Goal: Information Seeking & Learning: Check status

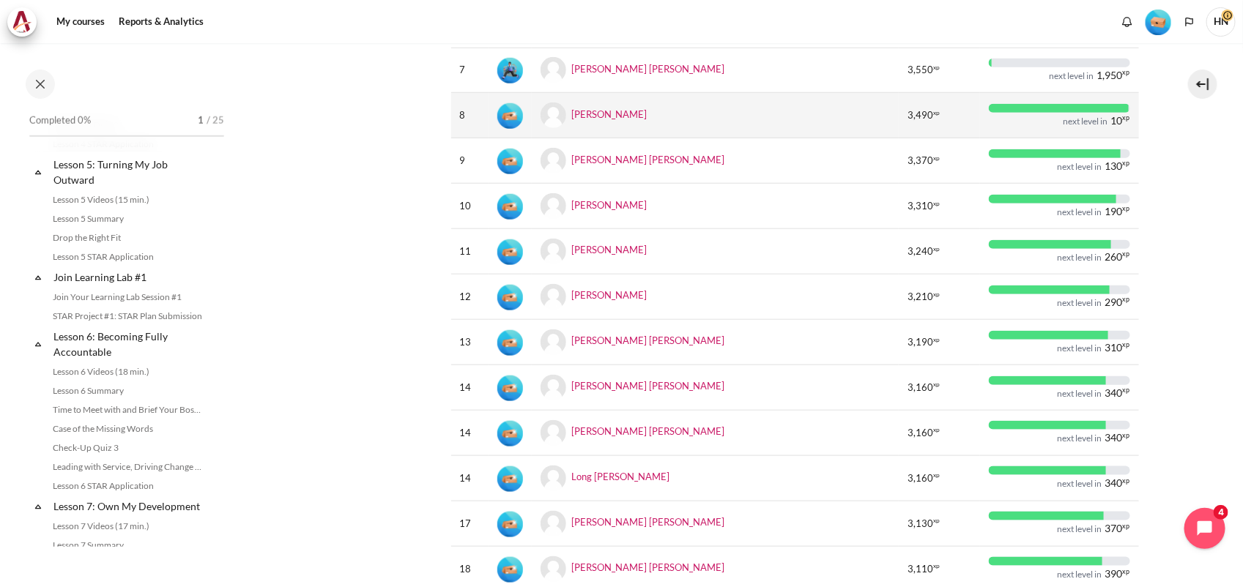
scroll to position [830, 0]
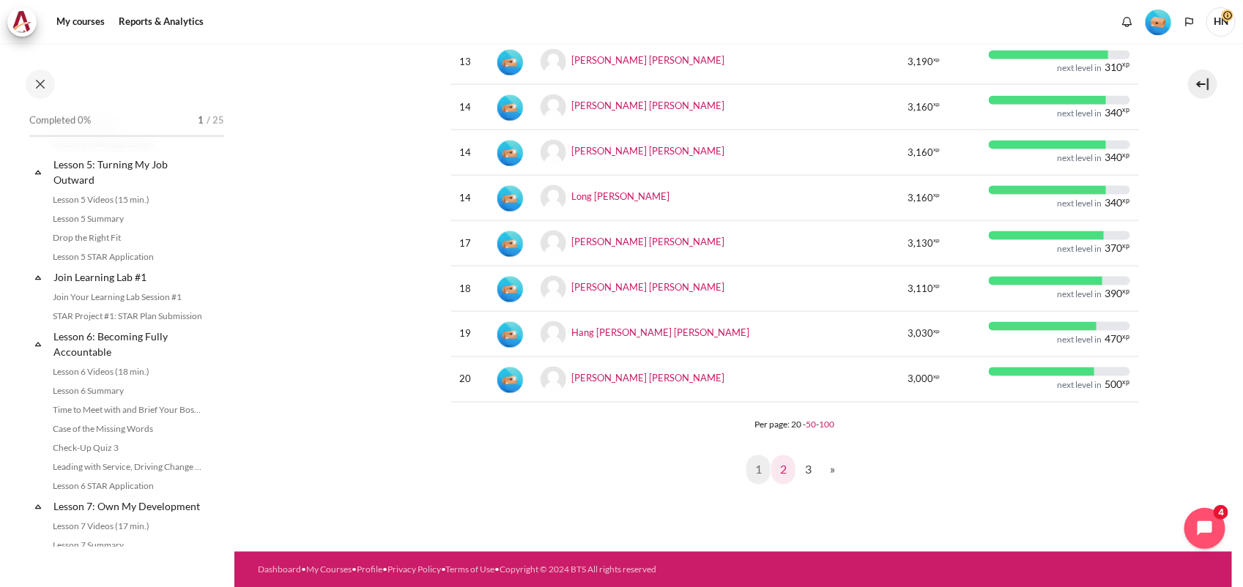
click at [777, 470] on link "2" at bounding box center [783, 470] width 24 height 29
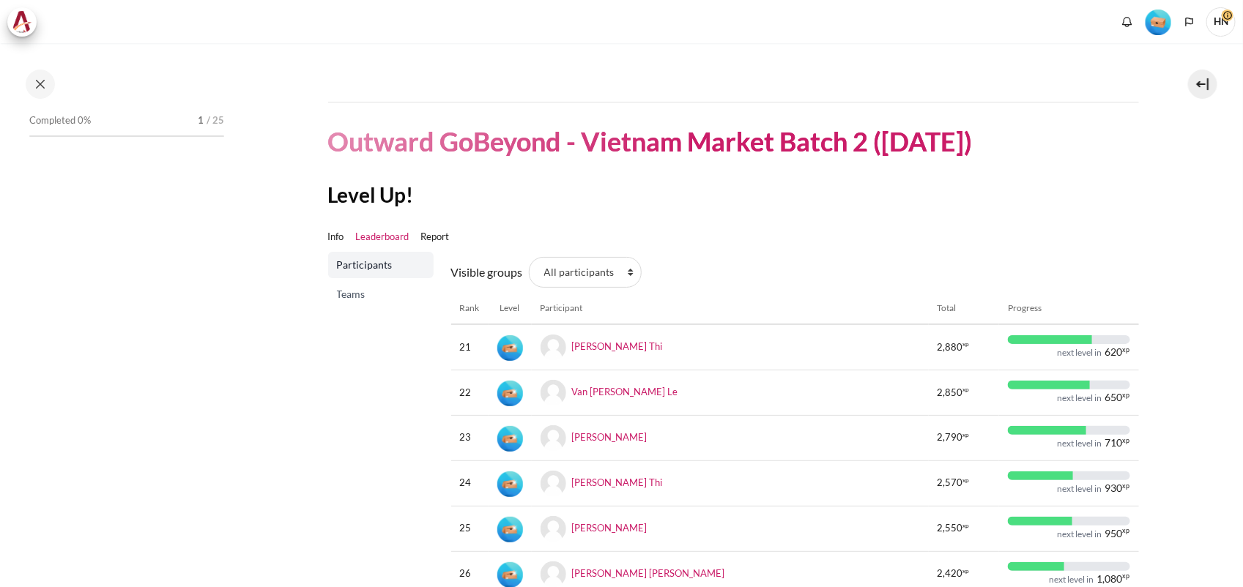
scroll to position [830, 0]
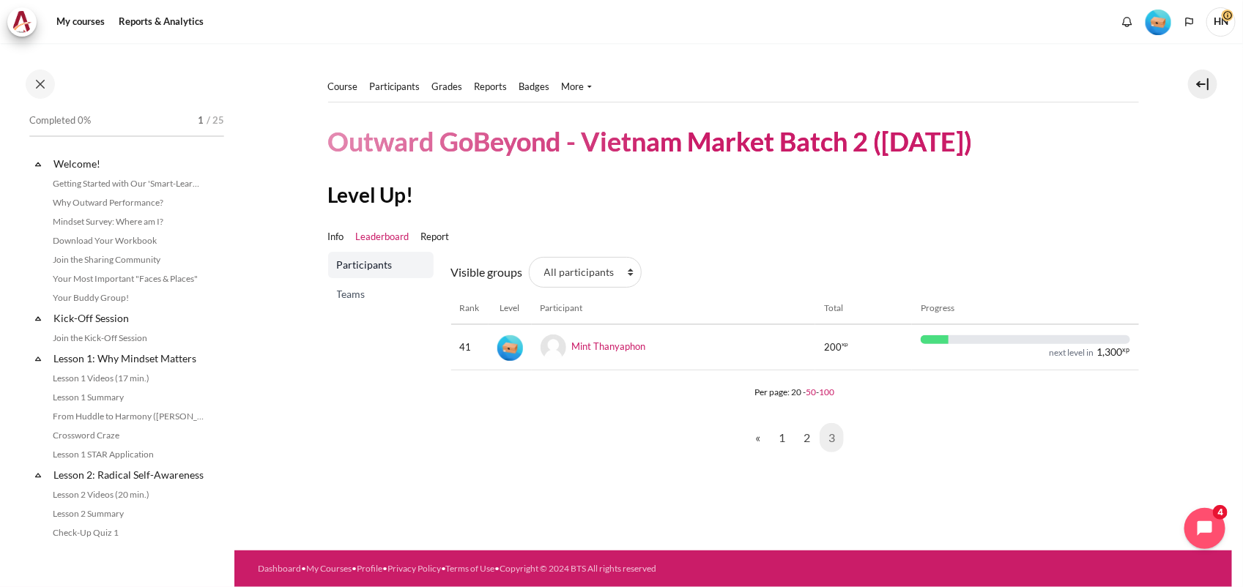
click at [569, 475] on div "Visible groups All participants 2.1 2.2 2.3 2.4 2.5 2.6 2.7 2.8 Rank Level Part…" at bounding box center [795, 364] width 688 height 224
click at [785, 443] on link "1" at bounding box center [782, 437] width 24 height 29
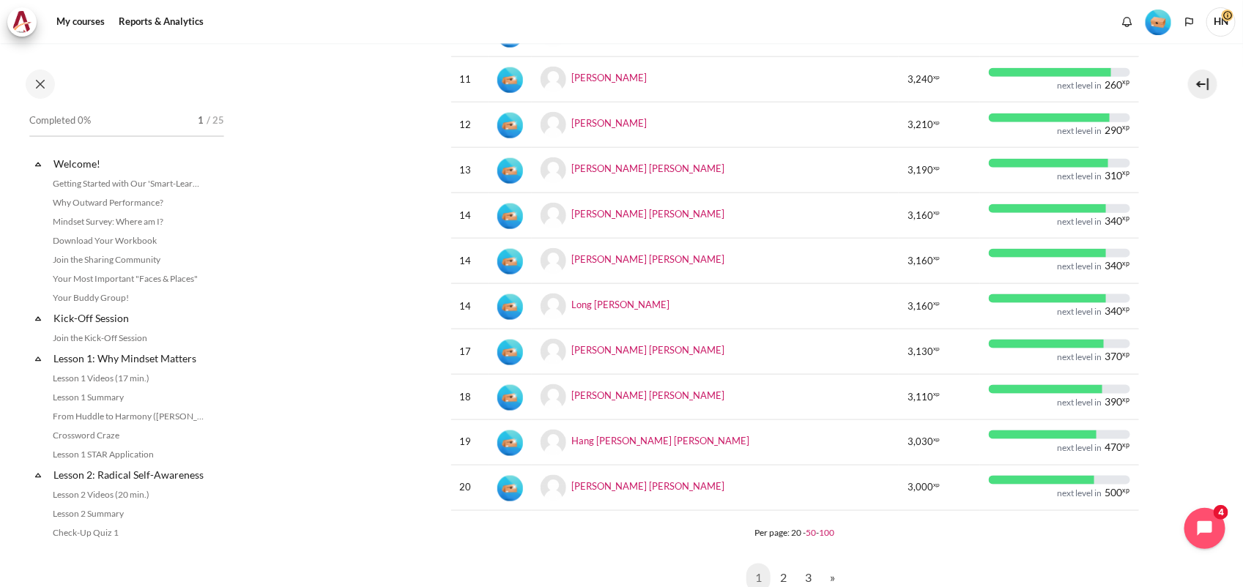
scroll to position [732, 0]
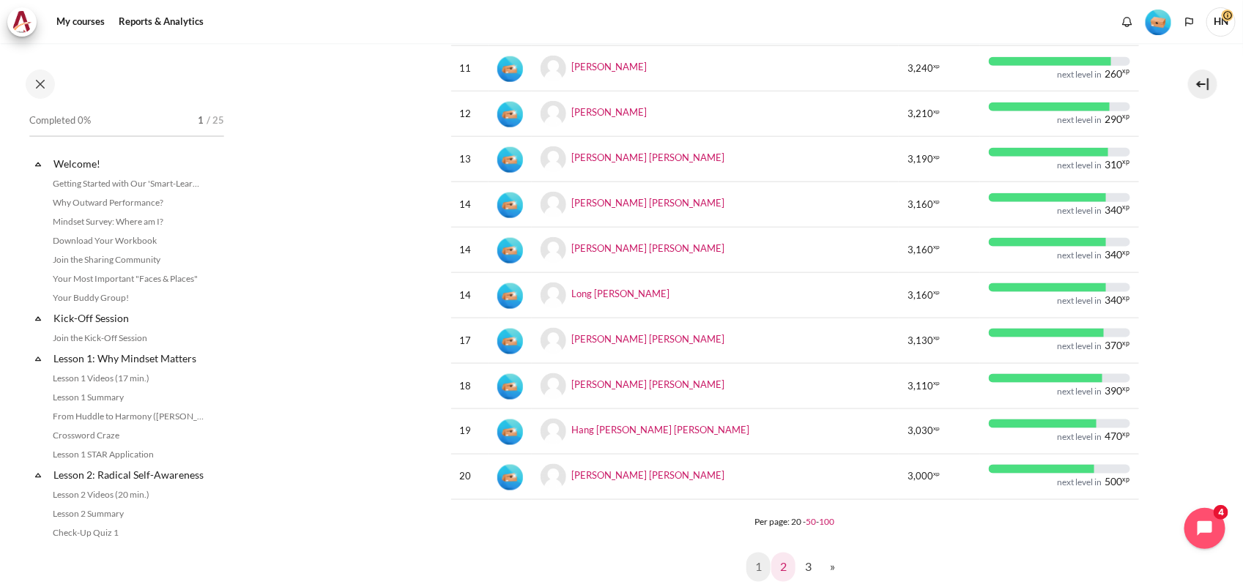
click at [784, 564] on link "2" at bounding box center [783, 567] width 24 height 29
